Goal: Transaction & Acquisition: Subscribe to service/newsletter

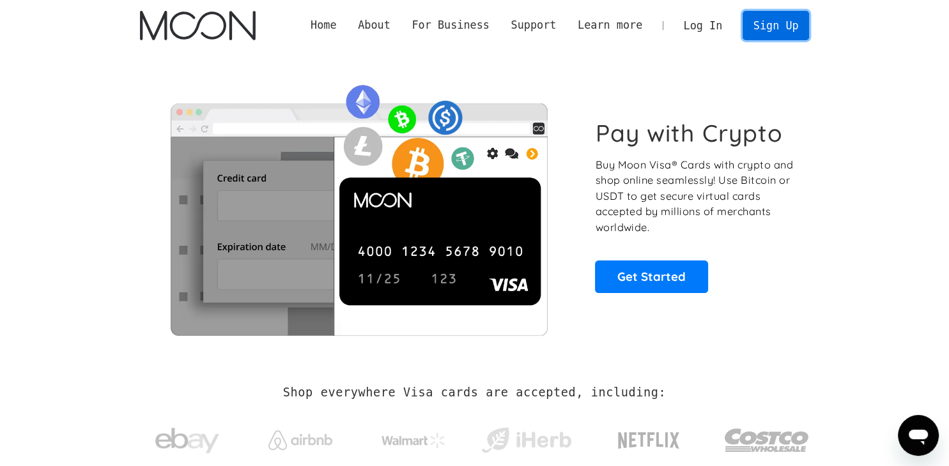
click at [757, 36] on link "Sign Up" at bounding box center [775, 25] width 66 height 29
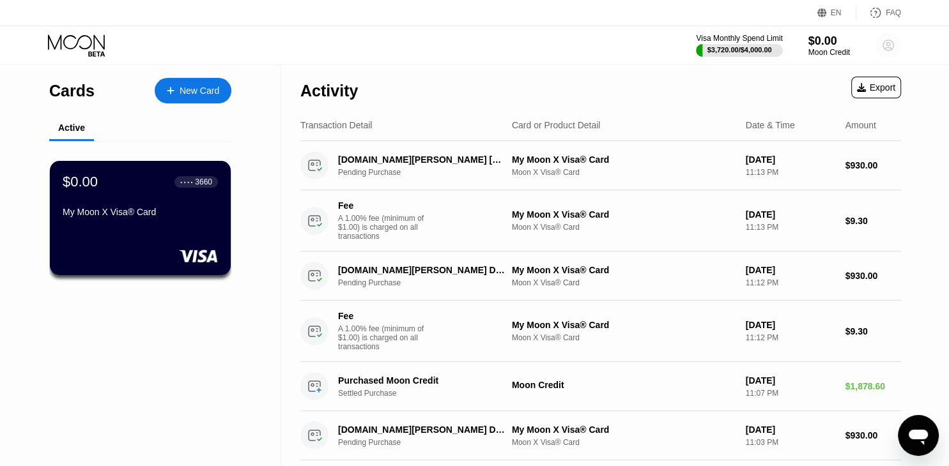
click at [889, 48] on icon at bounding box center [888, 45] width 7 height 7
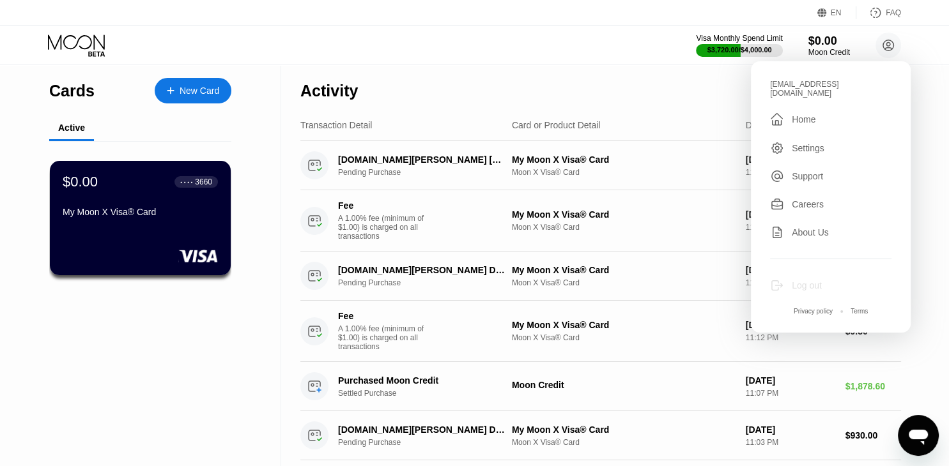
click at [807, 284] on div "Log out" at bounding box center [806, 285] width 30 height 10
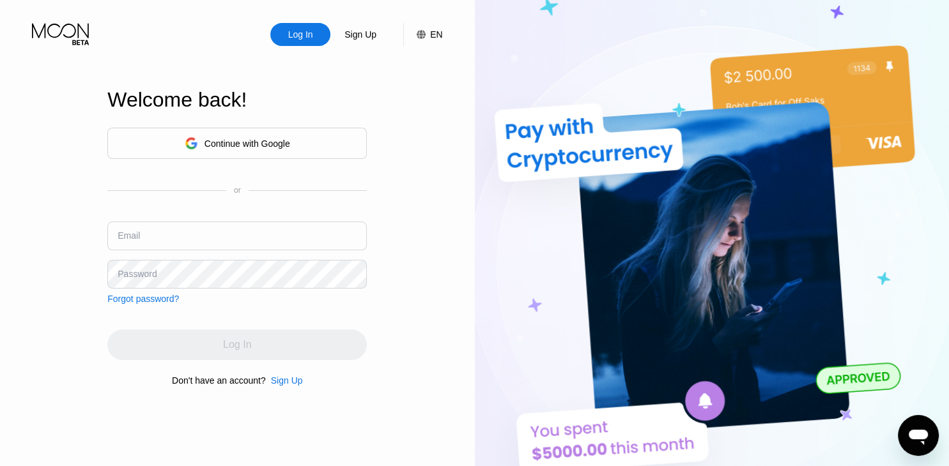
click at [362, 44] on div "Sign Up" at bounding box center [360, 34] width 60 height 23
